Goal: Task Accomplishment & Management: Use online tool/utility

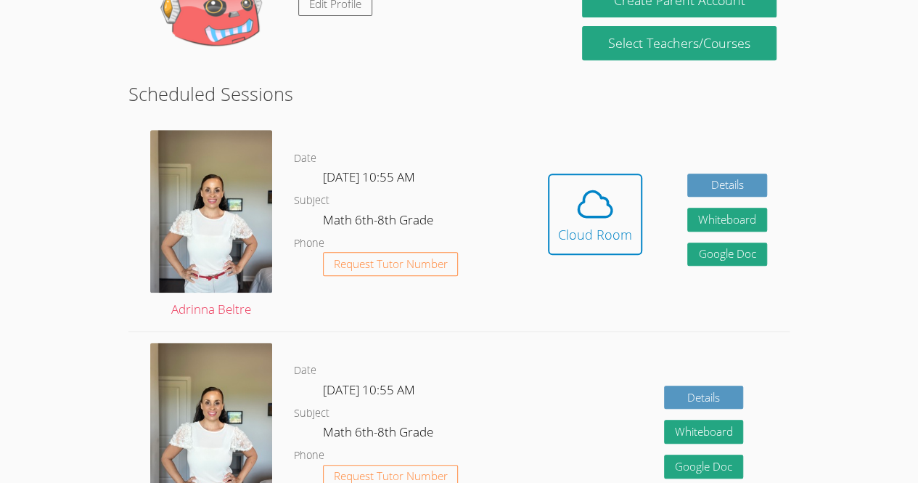
scroll to position [302, 0]
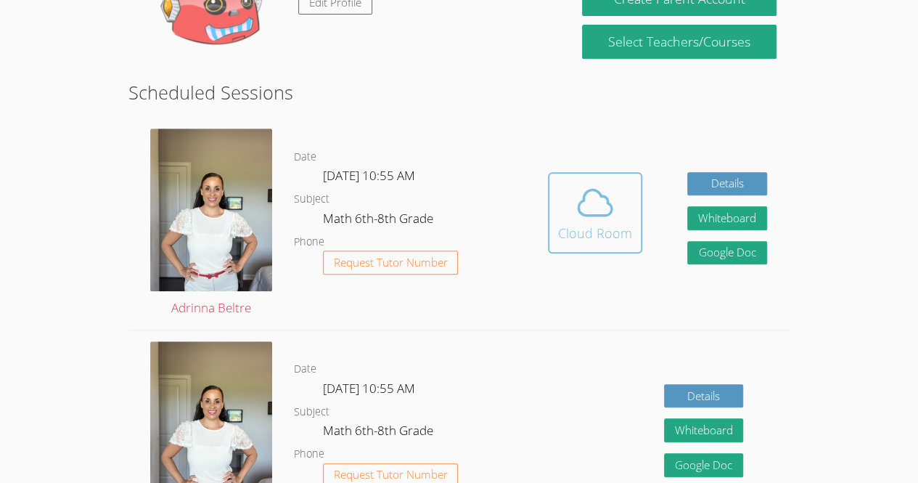
click at [603, 203] on icon at bounding box center [595, 202] width 41 height 41
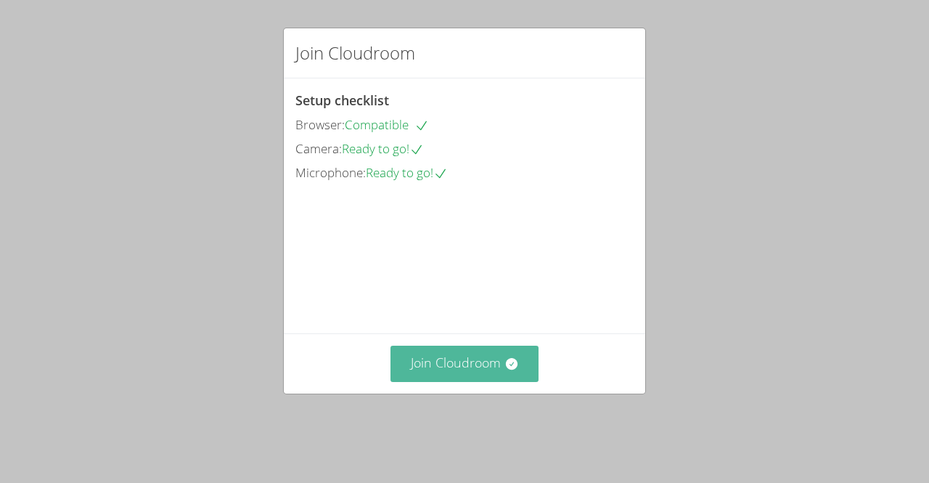
click at [475, 374] on button "Join Cloudroom" at bounding box center [465, 364] width 149 height 36
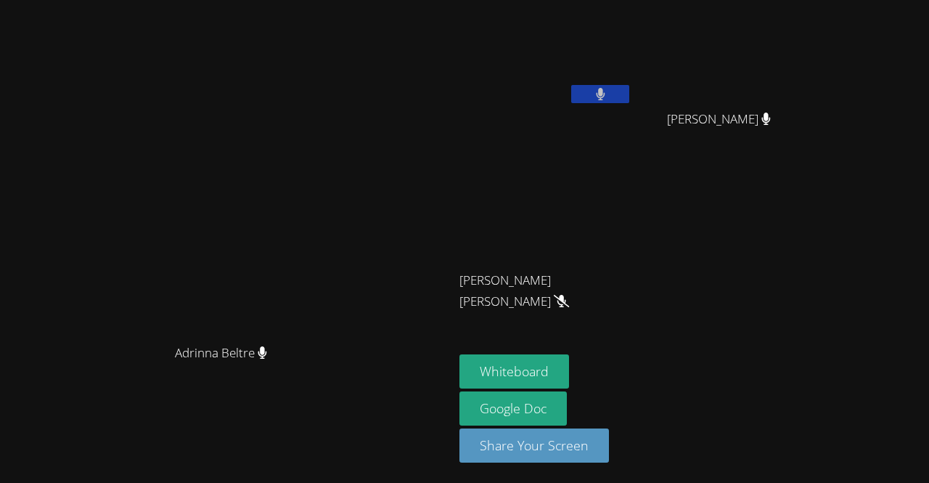
click at [629, 99] on button at bounding box center [600, 94] width 58 height 18
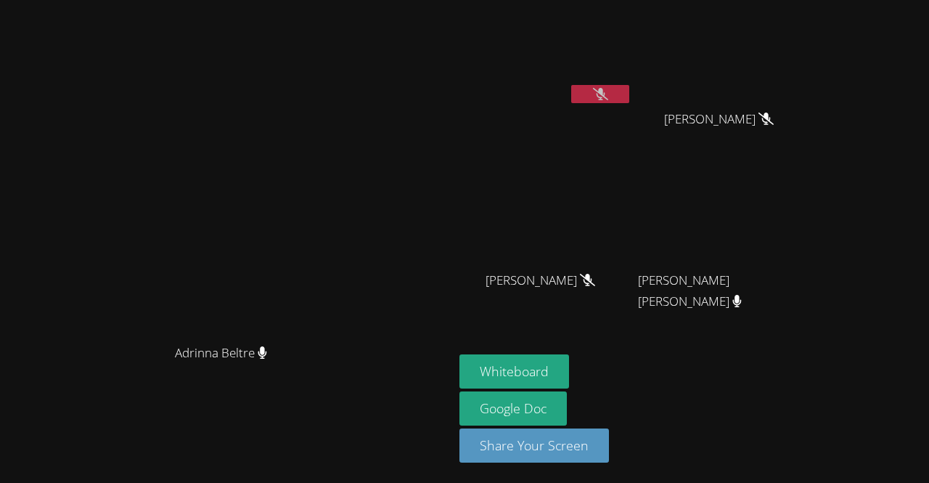
click at [608, 92] on icon at bounding box center [600, 94] width 15 height 12
click at [605, 90] on icon at bounding box center [600, 94] width 9 height 12
click at [569, 377] on button "Whiteboard" at bounding box center [515, 371] width 110 height 34
click at [608, 88] on icon at bounding box center [600, 94] width 15 height 12
click at [629, 86] on button at bounding box center [600, 94] width 58 height 18
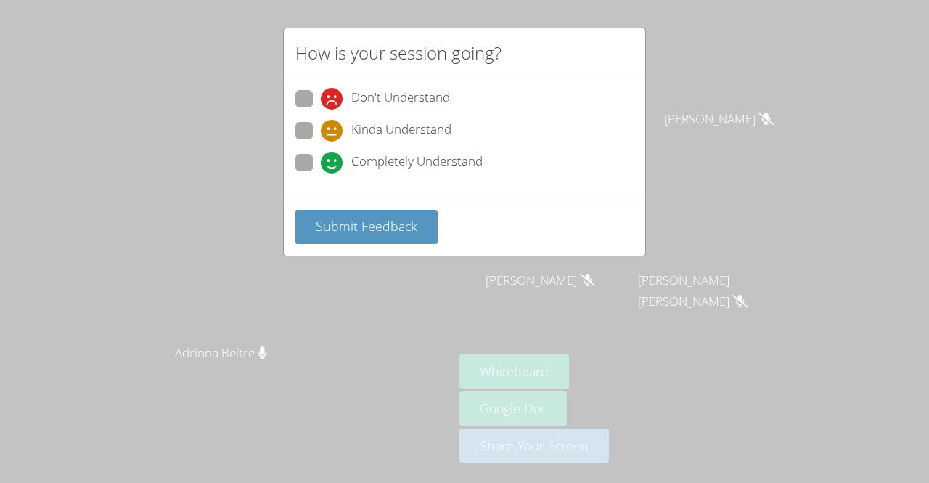
click at [321, 174] on span at bounding box center [321, 174] width 0 height 0
click at [321, 166] on input "Completely Understand" at bounding box center [327, 160] width 12 height 12
radio input "true"
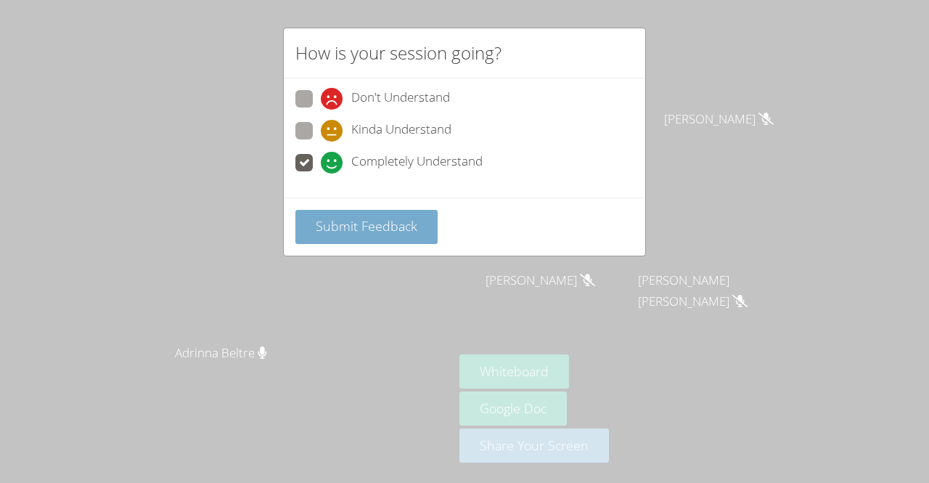
click at [355, 229] on span "Submit Feedback" at bounding box center [367, 225] width 102 height 17
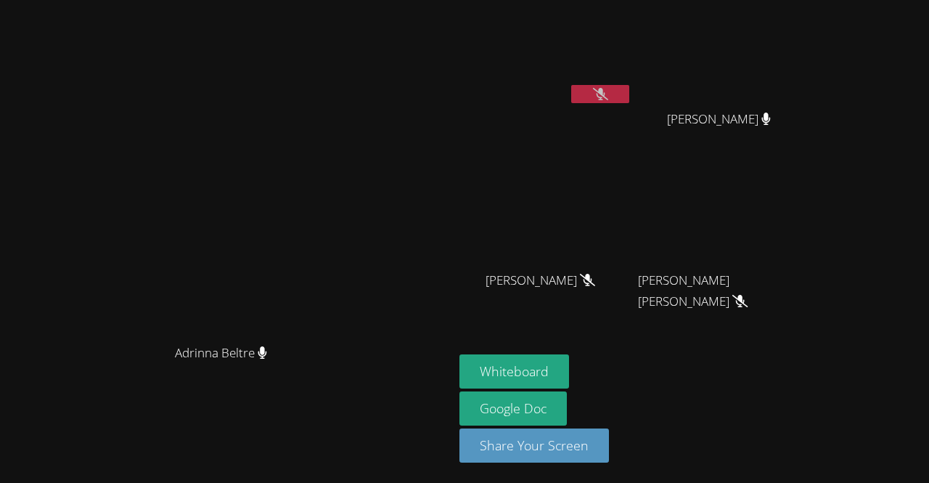
click at [608, 91] on icon at bounding box center [600, 94] width 15 height 12
click at [605, 90] on icon at bounding box center [600, 94] width 9 height 12
